Goal: Information Seeking & Learning: Learn about a topic

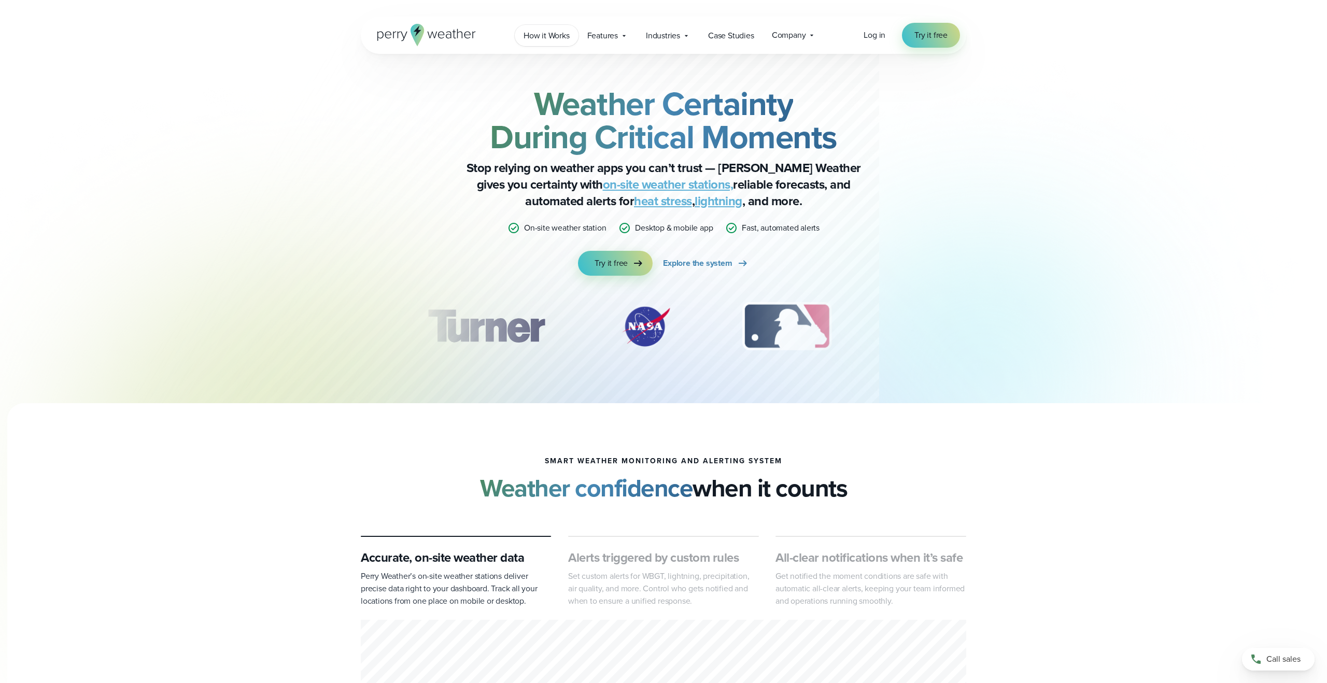
click at [549, 33] on span "How it Works" at bounding box center [546, 36] width 46 height 12
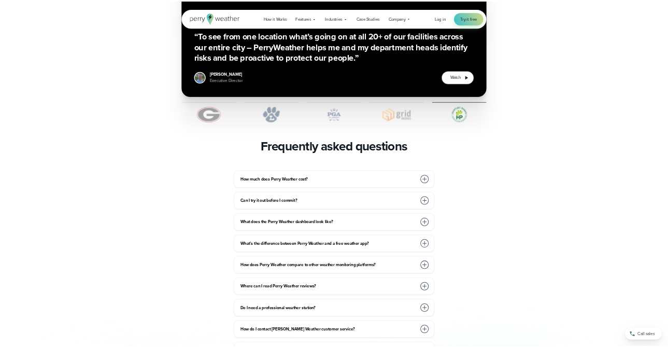
scroll to position [2101, 0]
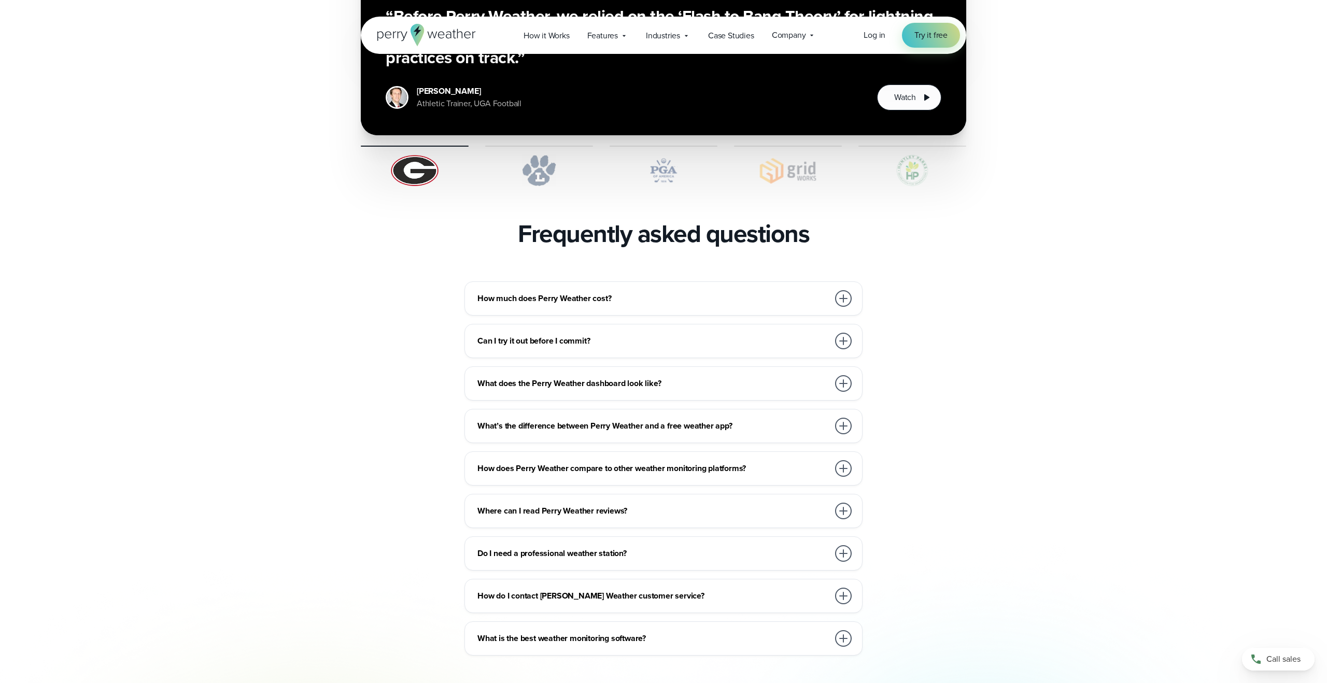
click at [497, 292] on h3 "How much does Perry Weather cost?" at bounding box center [652, 298] width 351 height 12
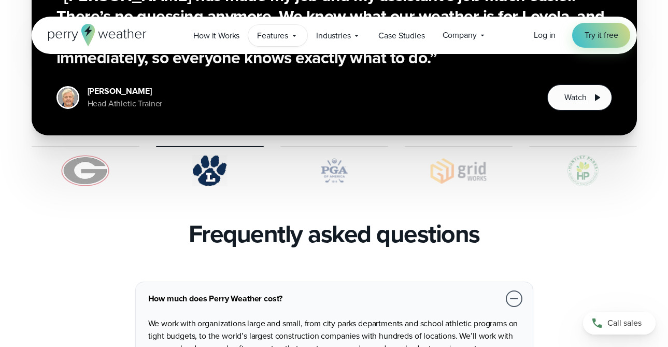
click at [294, 36] on icon at bounding box center [294, 36] width 3 height 2
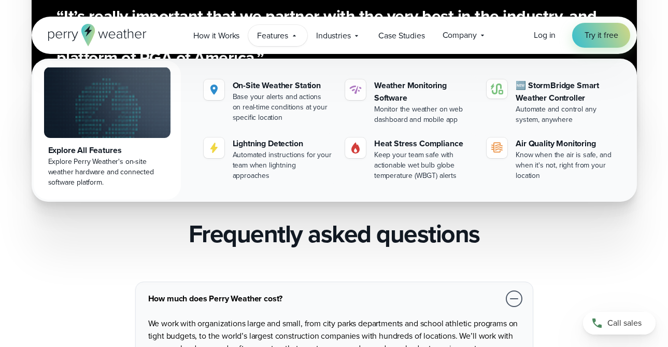
click at [294, 36] on icon at bounding box center [294, 36] width 3 height 2
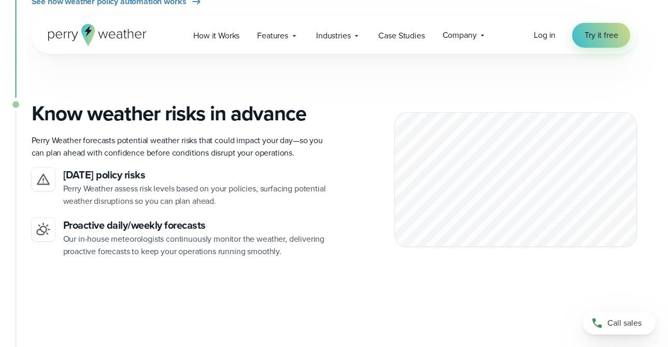
scroll to position [901, 0]
